Goal: Download file/media

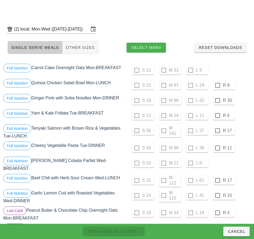
scroll to position [425, 0]
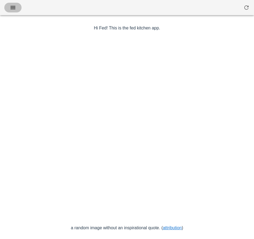
click at [18, 7] on button "button" at bounding box center [12, 8] width 17 height 10
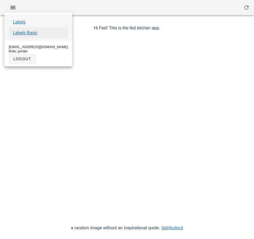
click at [34, 33] on link "Labels Basic" at bounding box center [25, 33] width 25 height 6
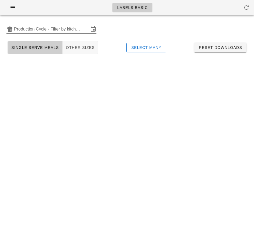
click at [45, 29] on input "Production Cycle - Filter by kitchen production schedules" at bounding box center [51, 29] width 75 height 9
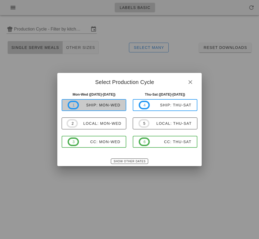
click at [111, 107] on div "ship: Mon-Wed" at bounding box center [100, 105] width 42 height 4
type input "ship: Mon-Wed (Aug 25-Aug 27)"
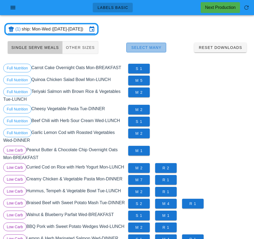
click at [158, 49] on span "Select Many" at bounding box center [146, 47] width 31 height 4
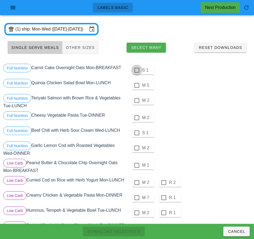
click at [137, 70] on div at bounding box center [137, 70] width 9 height 9
checkbox input "true"
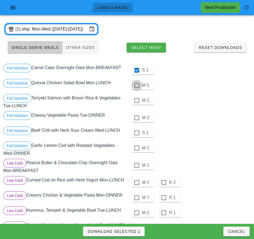
click at [137, 85] on div at bounding box center [137, 85] width 9 height 9
checkbox input "true"
click at [137, 101] on div at bounding box center [137, 100] width 9 height 9
checkbox input "true"
click at [137, 118] on div at bounding box center [137, 117] width 9 height 9
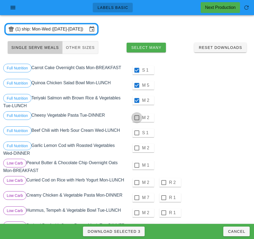
checkbox input "true"
click at [137, 133] on div at bounding box center [137, 132] width 9 height 9
checkbox input "true"
click at [137, 148] on div at bounding box center [137, 147] width 9 height 9
checkbox input "true"
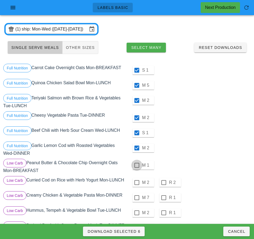
click at [137, 165] on div at bounding box center [137, 165] width 9 height 9
checkbox input "true"
click at [137, 182] on div at bounding box center [137, 182] width 9 height 9
checkbox input "true"
click at [137, 198] on div at bounding box center [137, 197] width 9 height 9
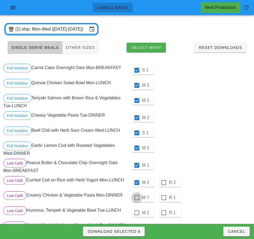
checkbox input "true"
click at [137, 213] on div at bounding box center [137, 212] width 9 height 9
checkbox input "true"
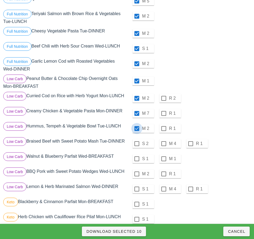
scroll to position [89, 0]
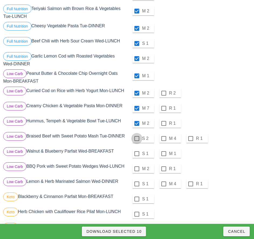
click at [137, 138] on div at bounding box center [137, 138] width 9 height 9
checkbox input "true"
click at [137, 156] on div at bounding box center [137, 153] width 9 height 9
checkbox input "true"
click at [137, 171] on div at bounding box center [137, 168] width 9 height 9
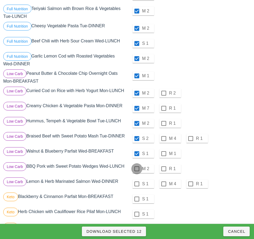
checkbox input "true"
click at [137, 186] on div at bounding box center [137, 183] width 9 height 9
checkbox input "true"
click at [137, 201] on div at bounding box center [137, 198] width 9 height 9
checkbox input "true"
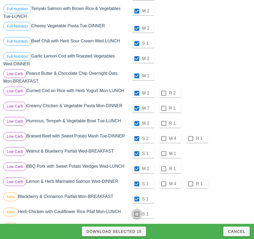
click at [138, 217] on div at bounding box center [137, 213] width 9 height 9
checkbox input "true"
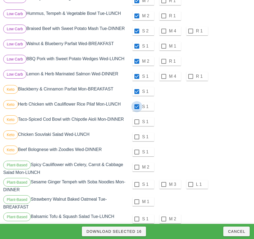
scroll to position [206, 0]
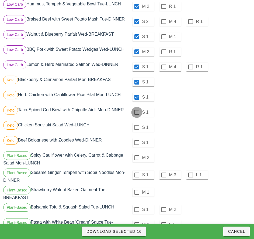
click at [137, 114] on div at bounding box center [137, 112] width 9 height 9
checkbox input "true"
click at [137, 130] on div at bounding box center [137, 127] width 9 height 9
checkbox input "true"
click at [137, 144] on div at bounding box center [137, 142] width 9 height 9
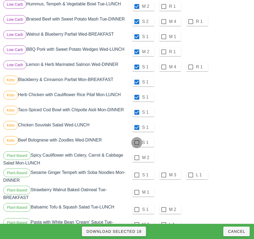
checkbox input "true"
click at [137, 160] on div at bounding box center [137, 157] width 9 height 9
checkbox input "true"
click at [137, 178] on div at bounding box center [137, 174] width 9 height 9
checkbox input "true"
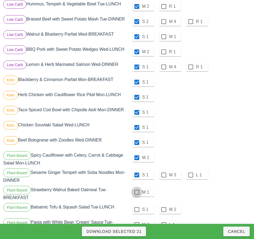
click at [137, 194] on div at bounding box center [137, 192] width 9 height 9
checkbox input "true"
click at [137, 212] on div at bounding box center [137, 209] width 9 height 9
checkbox input "true"
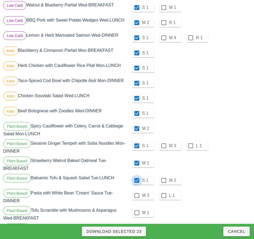
scroll to position [279, 0]
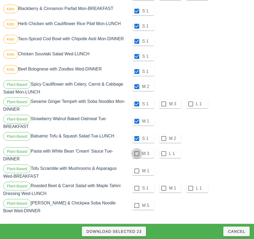
click at [137, 154] on div at bounding box center [137, 153] width 9 height 9
checkbox input "true"
click at [137, 173] on div at bounding box center [137, 170] width 9 height 9
checkbox input "true"
click at [137, 188] on div at bounding box center [137, 188] width 9 height 9
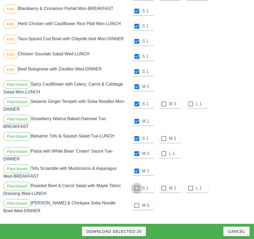
checkbox input "true"
click at [137, 205] on div at bounding box center [137, 205] width 9 height 9
checkbox input "true"
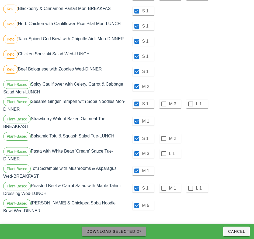
click at [138, 231] on span "Download Selected 27" at bounding box center [114, 231] width 56 height 4
checkbox input "false"
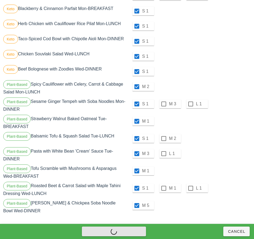
checkbox input "false"
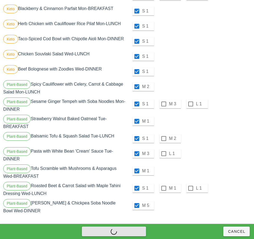
checkbox input "false"
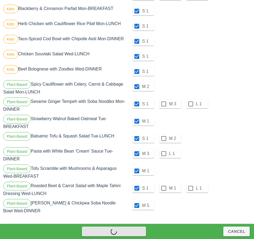
checkbox input "false"
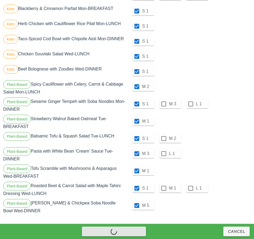
checkbox input "false"
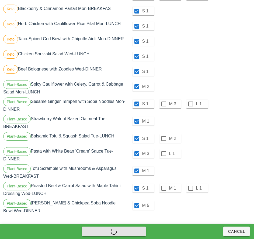
checkbox input "false"
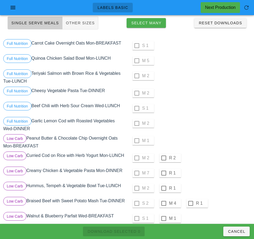
scroll to position [0, 0]
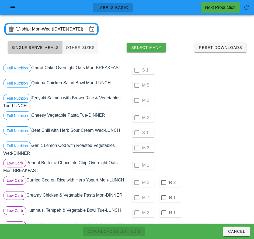
click at [227, 111] on div "M 2" at bounding box center [189, 117] width 125 height 15
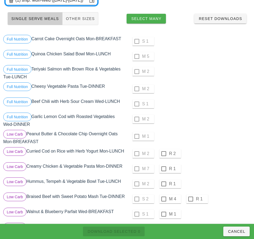
scroll to position [29, 0]
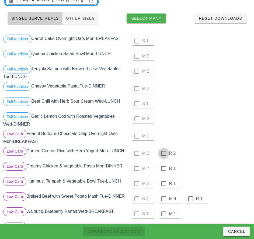
click at [164, 153] on div at bounding box center [163, 153] width 9 height 9
checkbox input "true"
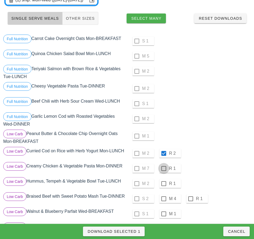
click at [164, 168] on div at bounding box center [163, 168] width 9 height 9
checkbox input "true"
click at [164, 184] on div at bounding box center [163, 183] width 9 height 9
checkbox input "true"
click at [164, 199] on div at bounding box center [163, 198] width 9 height 9
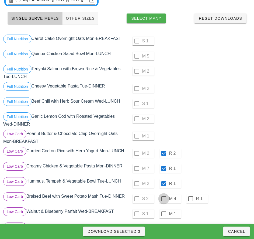
checkbox input "true"
click at [164, 217] on div at bounding box center [163, 213] width 9 height 9
checkbox input "true"
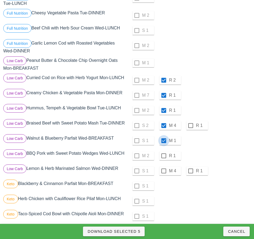
scroll to position [105, 0]
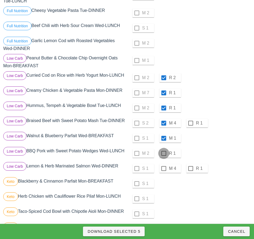
click at [164, 155] on div at bounding box center [163, 153] width 9 height 9
checkbox input "true"
click at [164, 171] on div at bounding box center [163, 168] width 9 height 9
checkbox input "true"
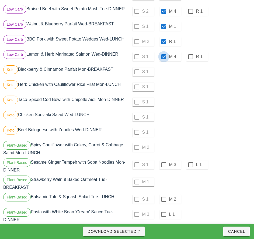
scroll to position [230, 0]
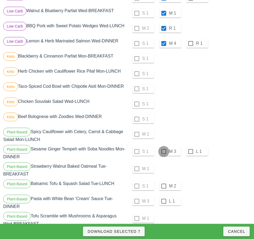
click at [164, 154] on div at bounding box center [163, 151] width 9 height 9
checkbox input "true"
click at [164, 188] on div at bounding box center [163, 185] width 9 height 9
checkbox input "true"
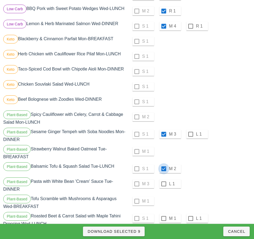
scroll to position [279, 0]
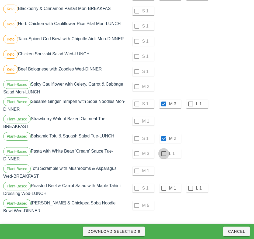
click at [164, 154] on div at bounding box center [163, 153] width 9 height 9
checkbox input "true"
click at [164, 188] on div at bounding box center [163, 188] width 9 height 9
checkbox input "true"
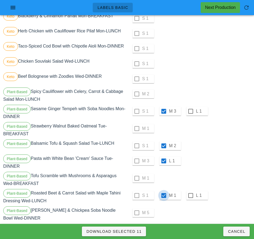
scroll to position [269, 0]
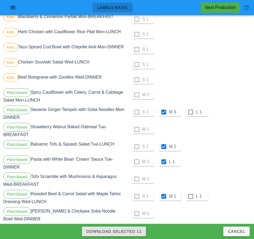
click at [133, 231] on span "Download Selected 11" at bounding box center [114, 231] width 56 height 4
checkbox input "false"
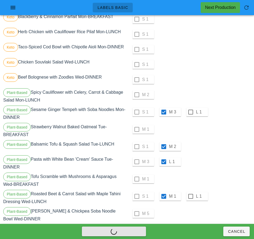
checkbox input "false"
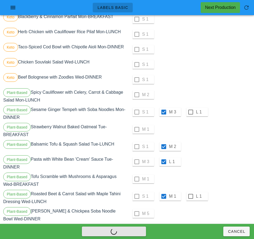
checkbox input "false"
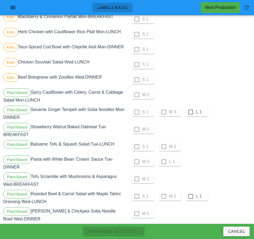
click at [191, 114] on div at bounding box center [190, 111] width 9 height 9
checkbox input "true"
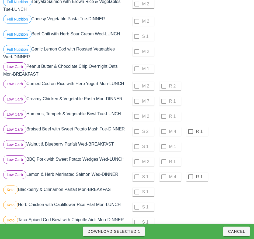
scroll to position [102, 0]
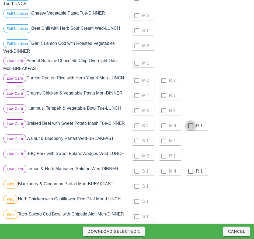
click at [191, 126] on div at bounding box center [190, 125] width 9 height 9
checkbox input "true"
click at [191, 173] on div at bounding box center [190, 171] width 9 height 9
checkbox input "true"
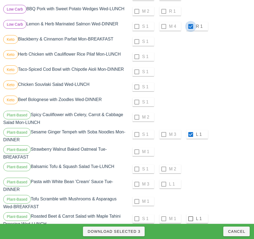
scroll to position [279, 0]
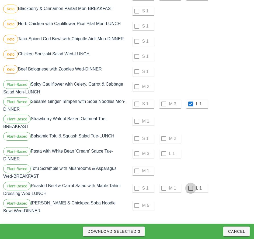
click at [191, 188] on div at bounding box center [190, 188] width 9 height 9
checkbox input "true"
click at [132, 231] on span "Download Selected 4" at bounding box center [113, 231] width 53 height 4
checkbox input "false"
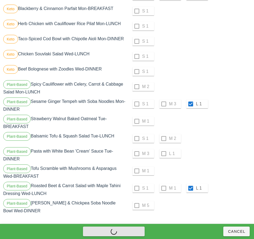
checkbox input "false"
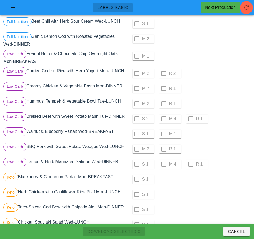
scroll to position [0, 0]
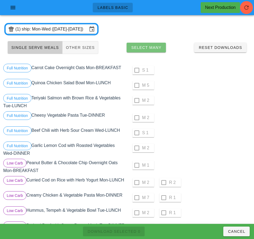
click at [157, 49] on span "Select Many" at bounding box center [146, 47] width 31 height 4
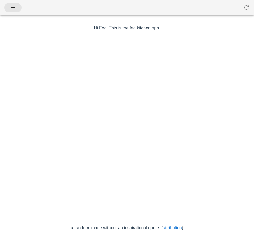
click at [16, 9] on icon "button" at bounding box center [13, 7] width 6 height 6
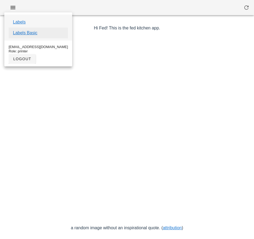
click at [29, 35] on link "Labels Basic" at bounding box center [25, 33] width 25 height 6
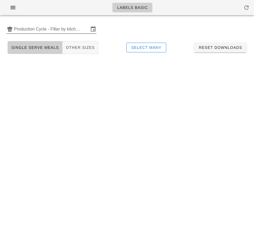
click at [42, 30] on input "Production Cycle - Filter by kitchen production schedules" at bounding box center [51, 29] width 75 height 9
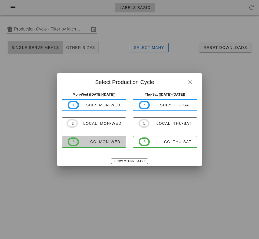
click at [107, 145] on span "3 CC: Mon-Wed" at bounding box center [93, 141] width 53 height 9
type input "CC: Mon-Wed (Aug 25-Aug 27)"
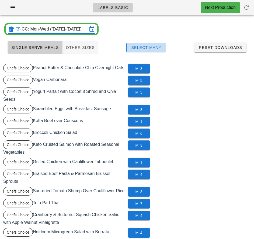
click at [155, 48] on span "Select Many" at bounding box center [146, 47] width 31 height 4
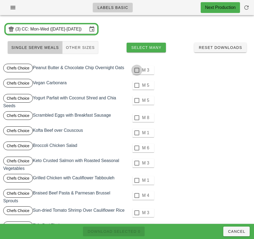
click at [136, 70] on div at bounding box center [137, 70] width 9 height 9
checkbox input "true"
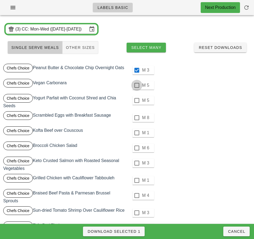
click at [138, 85] on div at bounding box center [137, 85] width 9 height 9
checkbox input "true"
click at [137, 100] on div at bounding box center [137, 100] width 9 height 9
checkbox input "true"
click at [137, 118] on div at bounding box center [137, 117] width 9 height 9
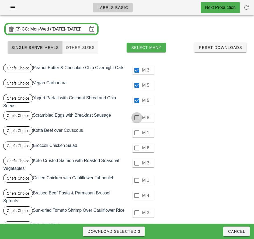
checkbox input "true"
click at [137, 133] on div at bounding box center [137, 132] width 9 height 9
checkbox input "true"
click at [138, 148] on div at bounding box center [137, 147] width 9 height 9
checkbox input "true"
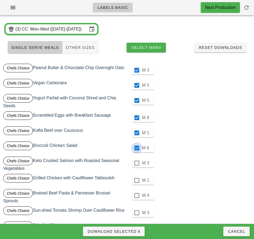
click at [137, 163] on div at bounding box center [137, 162] width 9 height 9
checkbox input "true"
click at [137, 180] on div at bounding box center [137, 180] width 9 height 9
checkbox input "true"
click at [137, 195] on div at bounding box center [137, 195] width 9 height 9
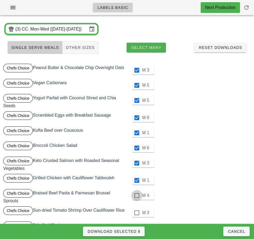
checkbox input "true"
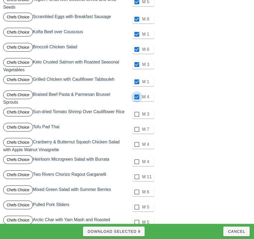
scroll to position [99, 0]
click at [137, 114] on div at bounding box center [137, 113] width 9 height 9
checkbox input "true"
click at [137, 129] on div at bounding box center [137, 128] width 9 height 9
checkbox input "true"
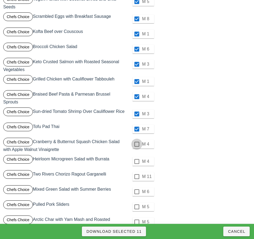
click at [137, 144] on div at bounding box center [137, 144] width 9 height 9
checkbox input "true"
click at [137, 161] on div at bounding box center [137, 161] width 9 height 9
checkbox input "true"
click at [137, 176] on div at bounding box center [137, 176] width 9 height 9
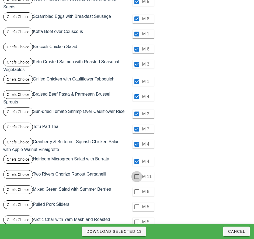
checkbox input "true"
click at [137, 192] on div at bounding box center [137, 191] width 9 height 9
checkbox input "true"
click at [137, 207] on div at bounding box center [137, 206] width 9 height 9
checkbox input "true"
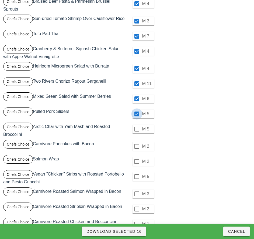
scroll to position [192, 0]
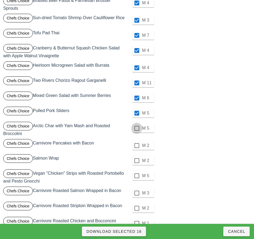
click at [137, 128] on div at bounding box center [137, 128] width 9 height 9
checkbox input "true"
click at [137, 145] on div at bounding box center [137, 145] width 9 height 9
checkbox input "true"
click at [138, 161] on div at bounding box center [137, 160] width 9 height 9
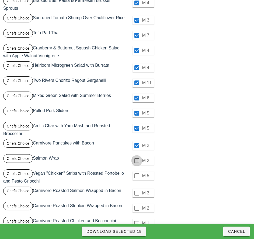
checkbox input "true"
click at [137, 176] on div at bounding box center [137, 175] width 9 height 9
checkbox input "true"
click at [136, 193] on div at bounding box center [137, 192] width 9 height 9
checkbox input "true"
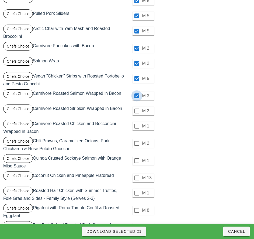
scroll to position [290, 0]
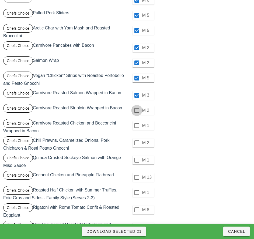
click at [137, 110] on div at bounding box center [137, 110] width 9 height 9
checkbox input "true"
click at [137, 130] on div at bounding box center [137, 125] width 9 height 9
checkbox input "true"
click at [137, 143] on div at bounding box center [137, 142] width 9 height 9
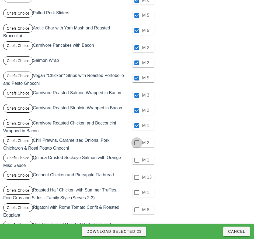
checkbox input "true"
click at [137, 161] on div at bounding box center [137, 159] width 9 height 9
checkbox input "true"
click at [136, 178] on div at bounding box center [137, 177] width 9 height 9
checkbox input "true"
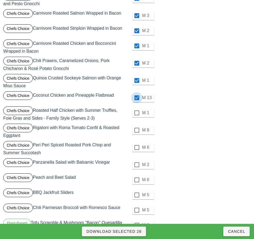
scroll to position [371, 0]
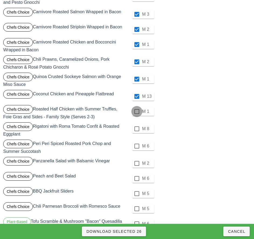
click at [137, 111] on div at bounding box center [137, 111] width 9 height 9
checkbox input "true"
click at [137, 130] on div at bounding box center [137, 128] width 9 height 9
checkbox input "true"
click at [137, 146] on div at bounding box center [137, 145] width 9 height 9
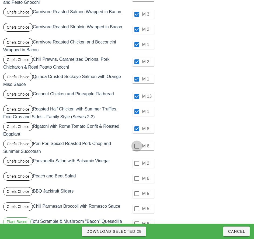
checkbox input "true"
click at [137, 163] on div at bounding box center [137, 163] width 9 height 9
checkbox input "true"
click at [137, 178] on div at bounding box center [137, 178] width 9 height 9
checkbox input "true"
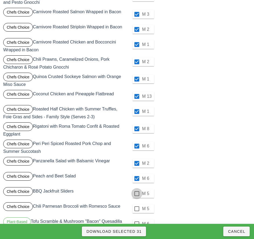
click at [137, 194] on div at bounding box center [137, 193] width 9 height 9
checkbox input "true"
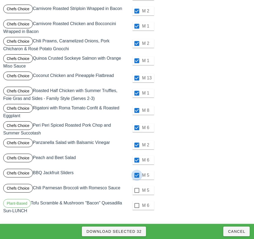
scroll to position [389, 0]
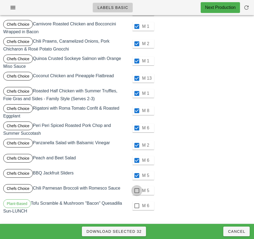
click at [137, 191] on div at bounding box center [137, 190] width 9 height 9
checkbox input "true"
click at [137, 206] on div at bounding box center [137, 205] width 9 height 9
checkbox input "true"
click at [137, 93] on div at bounding box center [137, 93] width 9 height 9
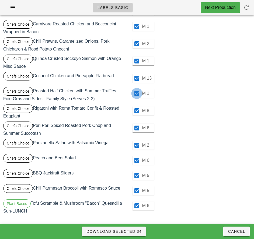
checkbox input "false"
click at [131, 233] on span "Download Selected 33" at bounding box center [114, 231] width 56 height 4
checkbox input "false"
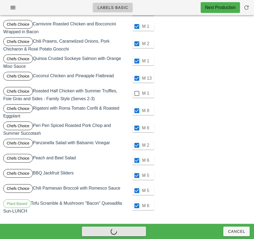
checkbox input "false"
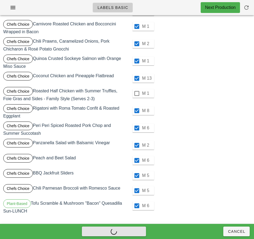
checkbox input "false"
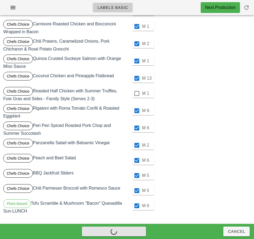
checkbox input "false"
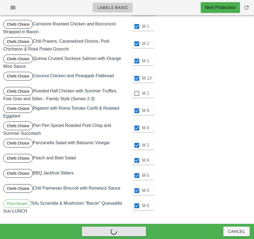
checkbox input "false"
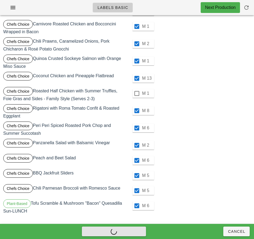
checkbox input "false"
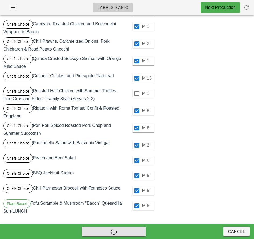
checkbox input "false"
